Goal: Check status

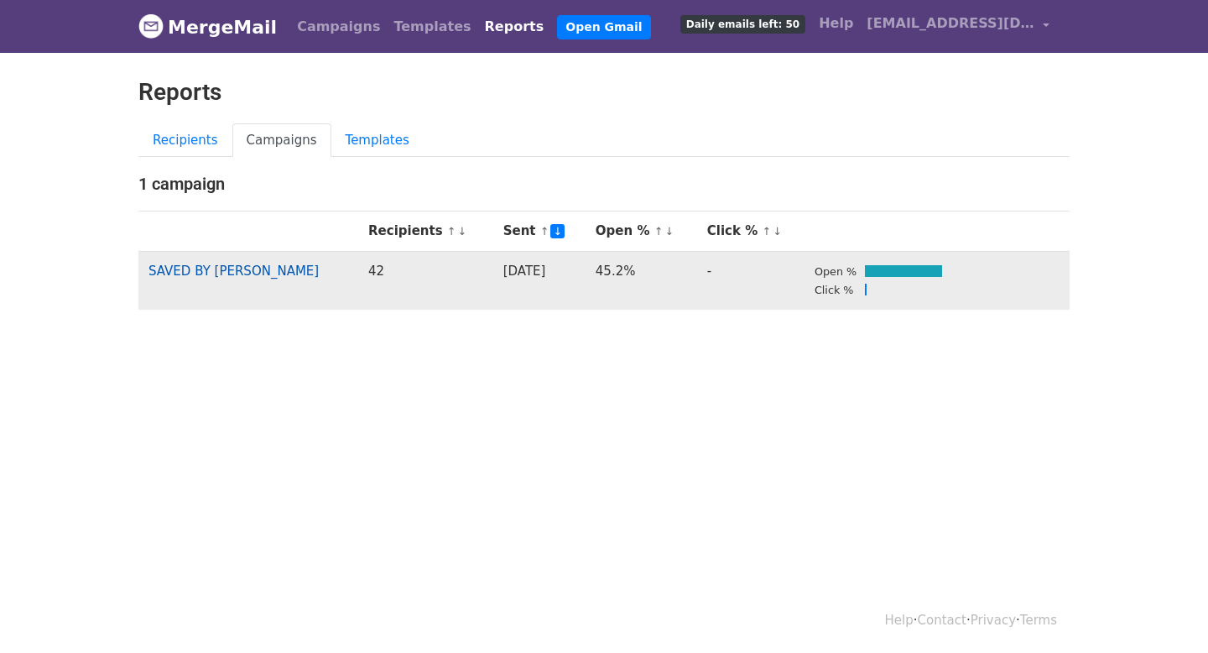
click at [284, 269] on link "SAVED BY JUSTIN CURRIE" at bounding box center [233, 270] width 170 height 15
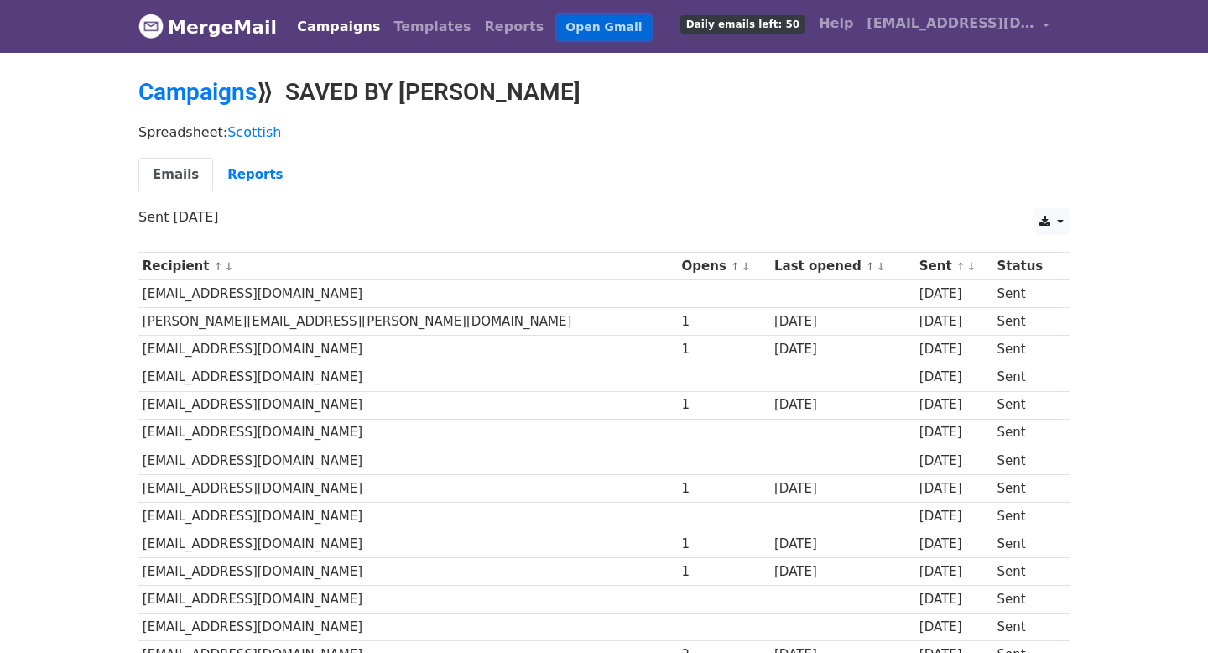
click at [557, 23] on link "Open Gmail" at bounding box center [603, 27] width 93 height 24
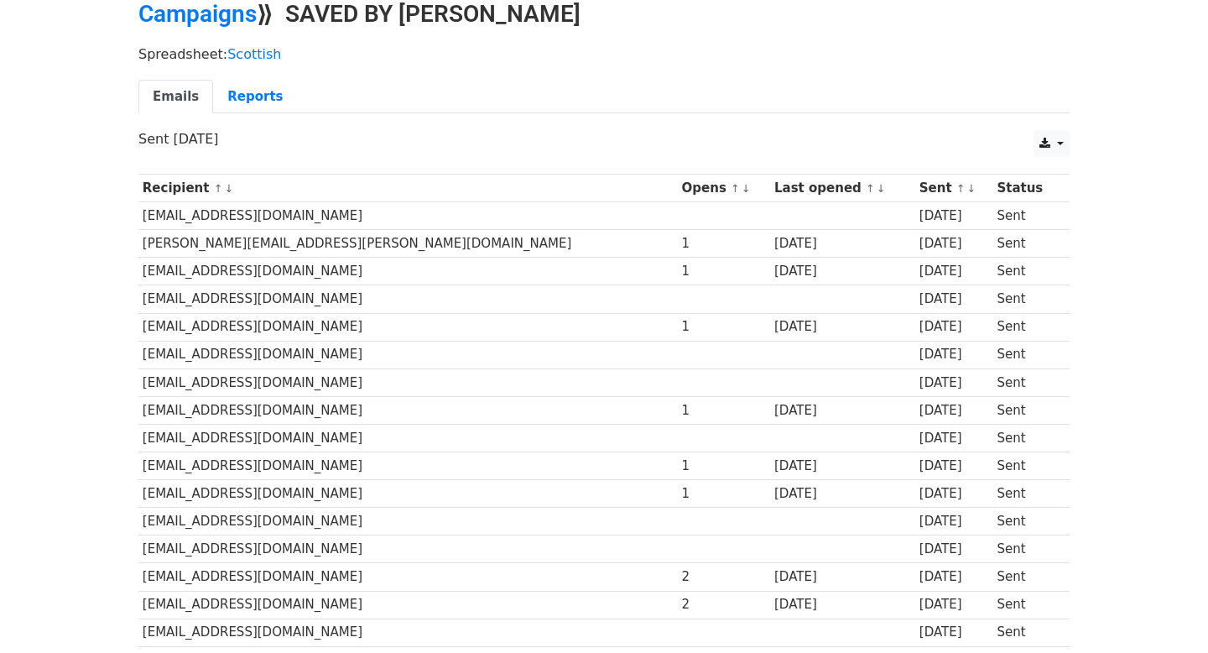
scroll to position [77, 0]
click at [258, 95] on link "Reports" at bounding box center [255, 98] width 84 height 34
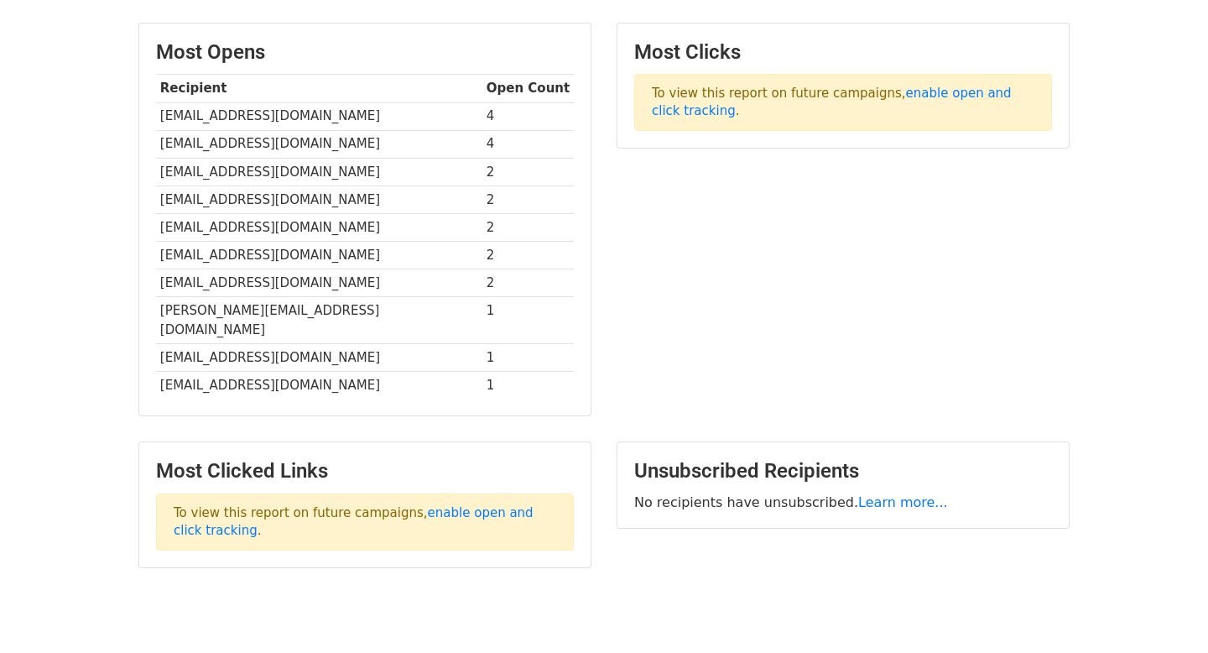
scroll to position [388, 0]
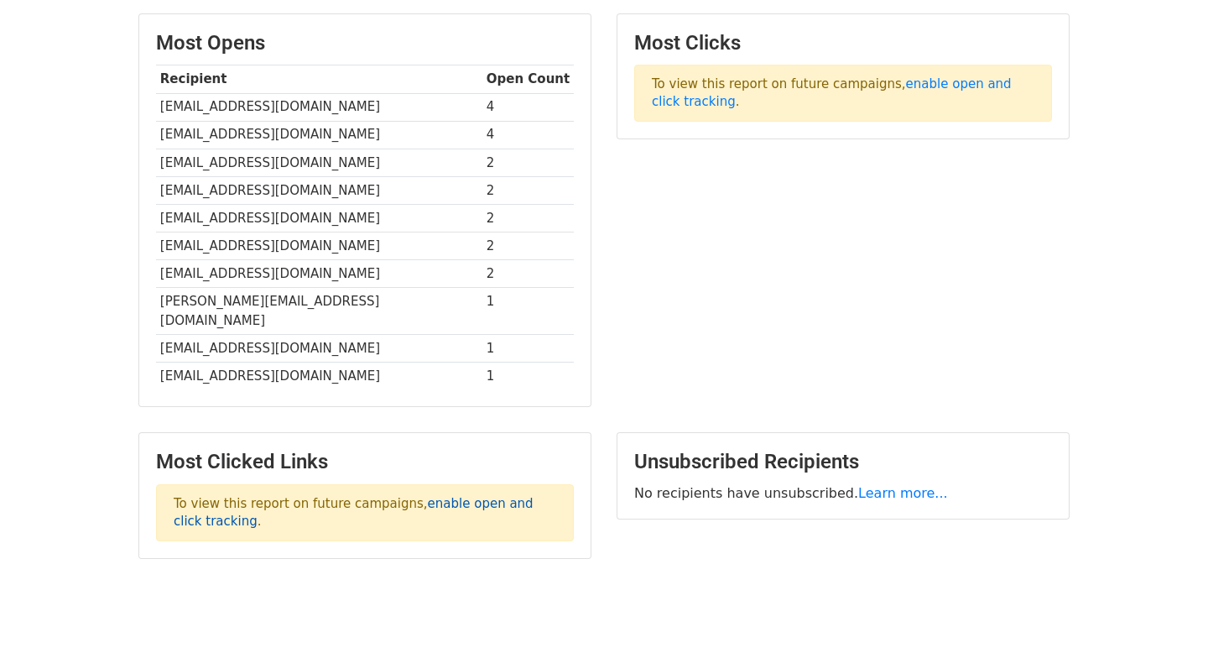
click at [461, 496] on link "enable open and click tracking" at bounding box center [354, 512] width 360 height 33
